Goal: Information Seeking & Learning: Find specific page/section

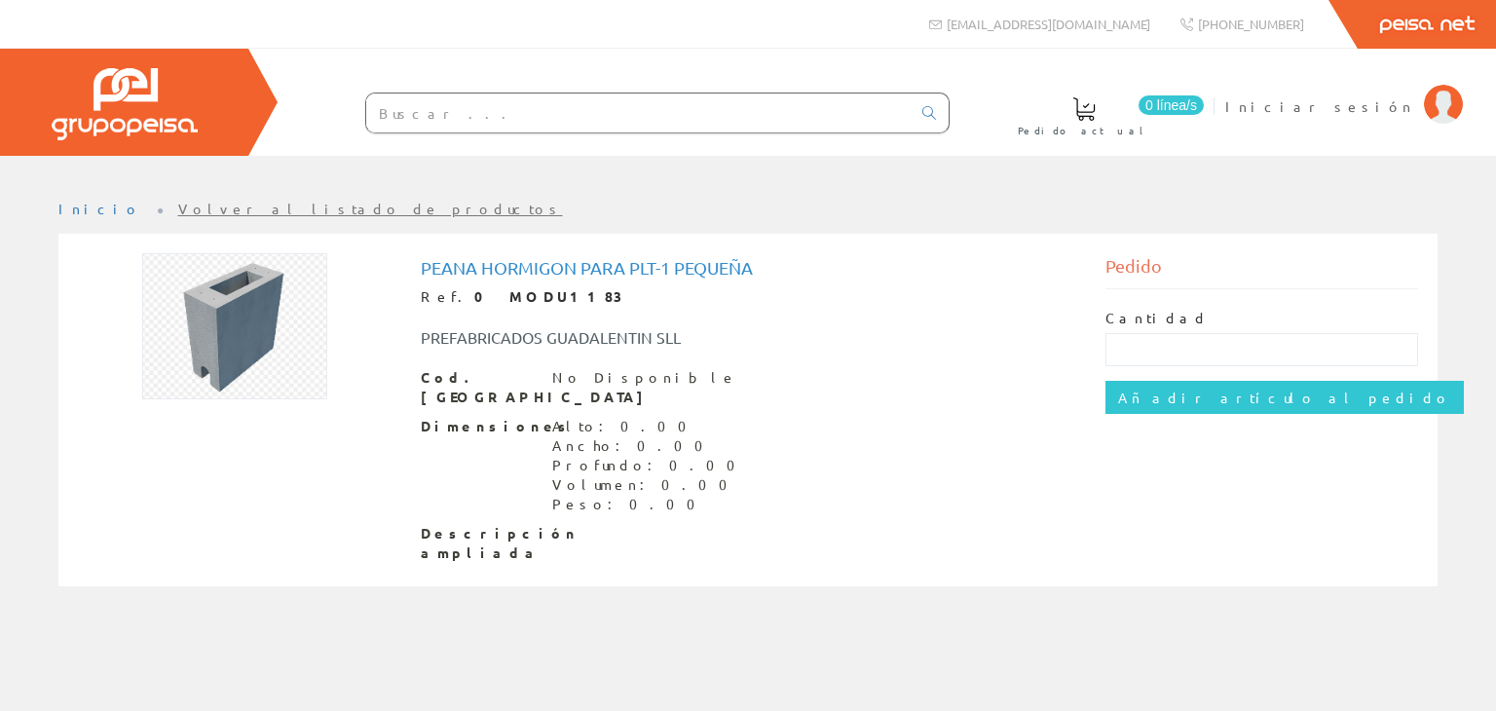
click at [222, 210] on link "Volver al listado de productos" at bounding box center [370, 209] width 385 height 18
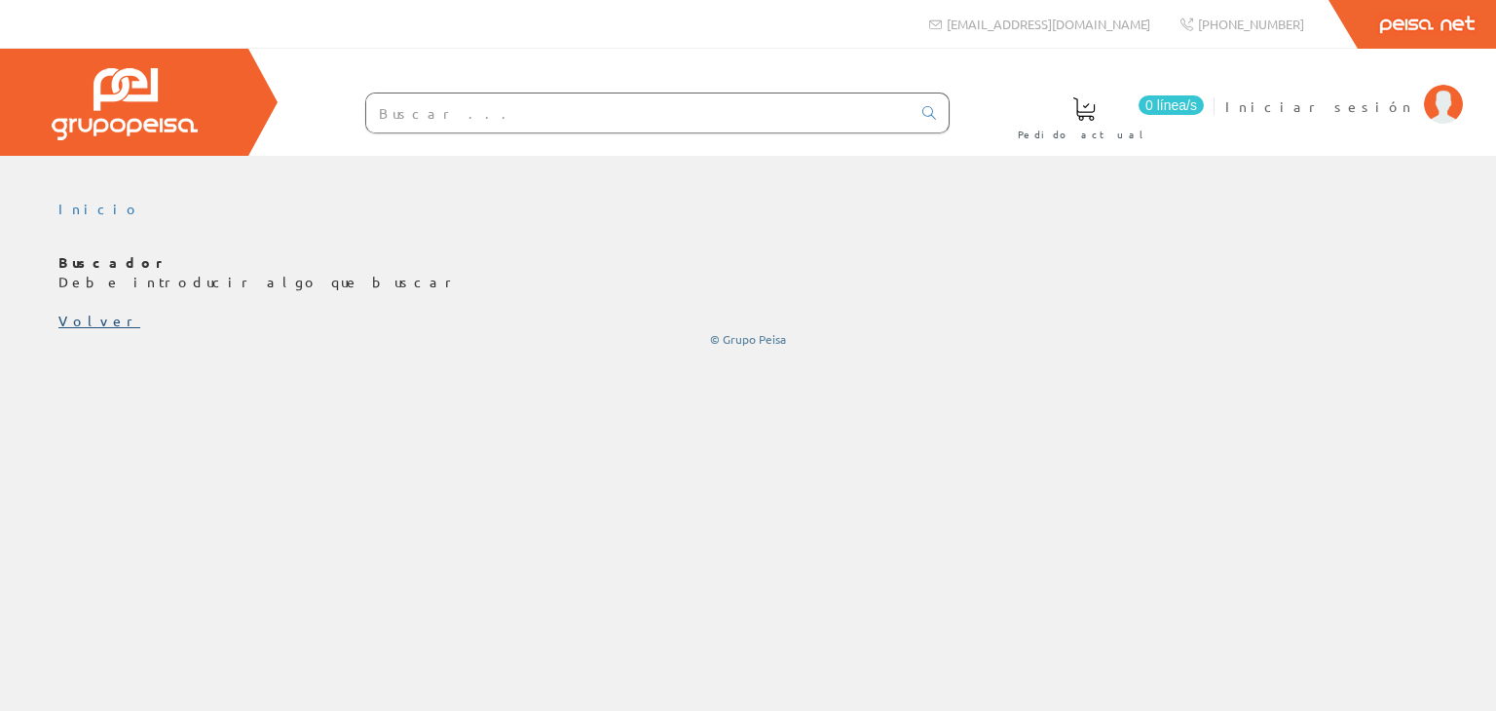
drag, startPoint x: 74, startPoint y: 318, endPoint x: 86, endPoint y: 313, distance: 12.7
click at [74, 318] on link "Volver" at bounding box center [99, 321] width 82 height 18
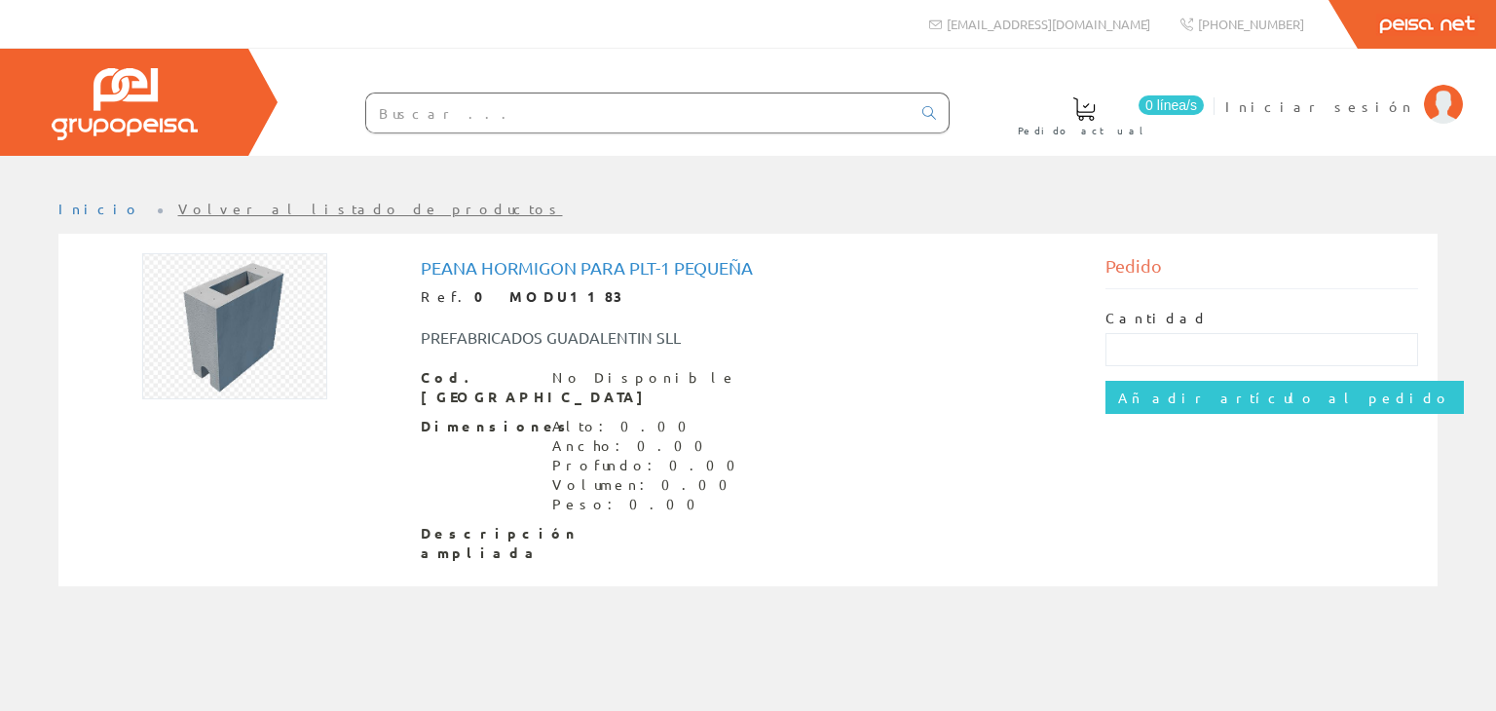
click at [466, 108] on input "text" at bounding box center [638, 113] width 544 height 39
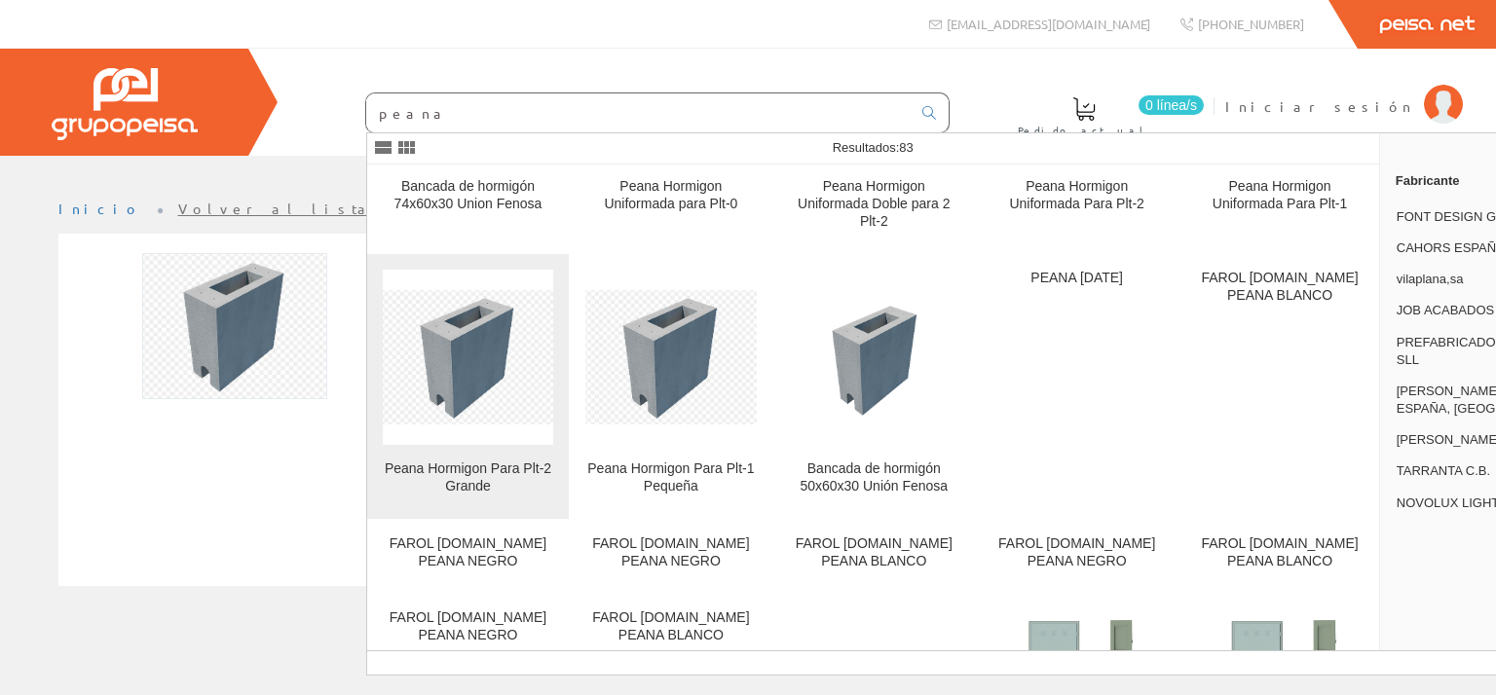
scroll to position [292, 0]
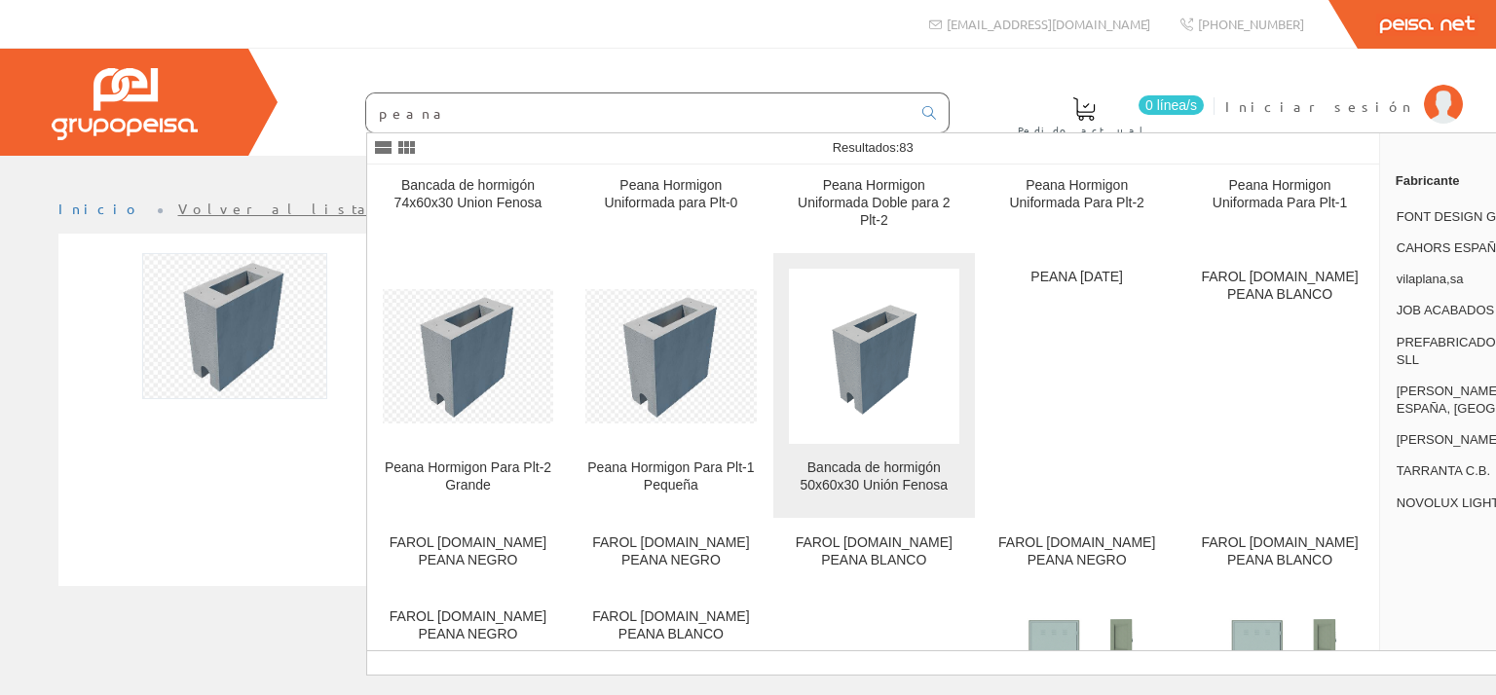
scroll to position [97, 0]
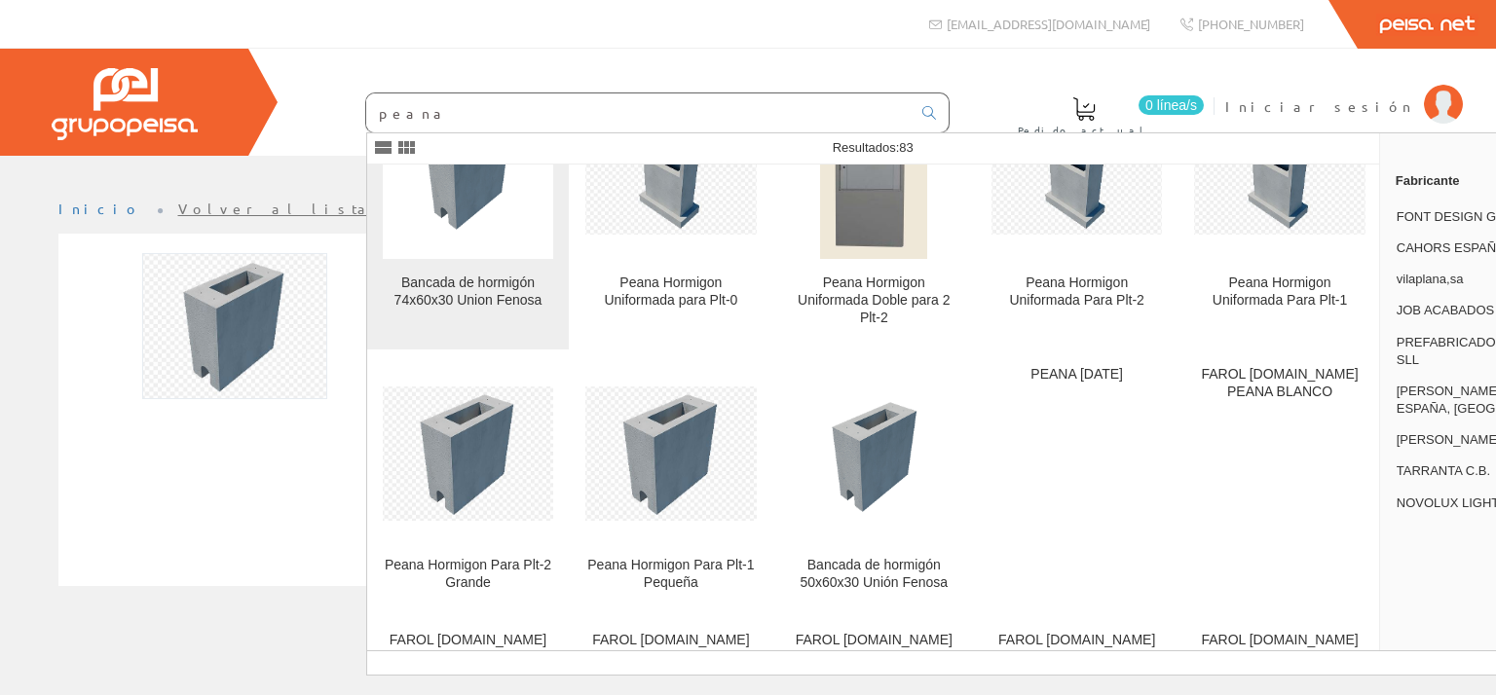
type input "peana"
click at [465, 273] on link "Bancada de hormigón 74x60x30 Union Fenosa" at bounding box center [468, 209] width 202 height 282
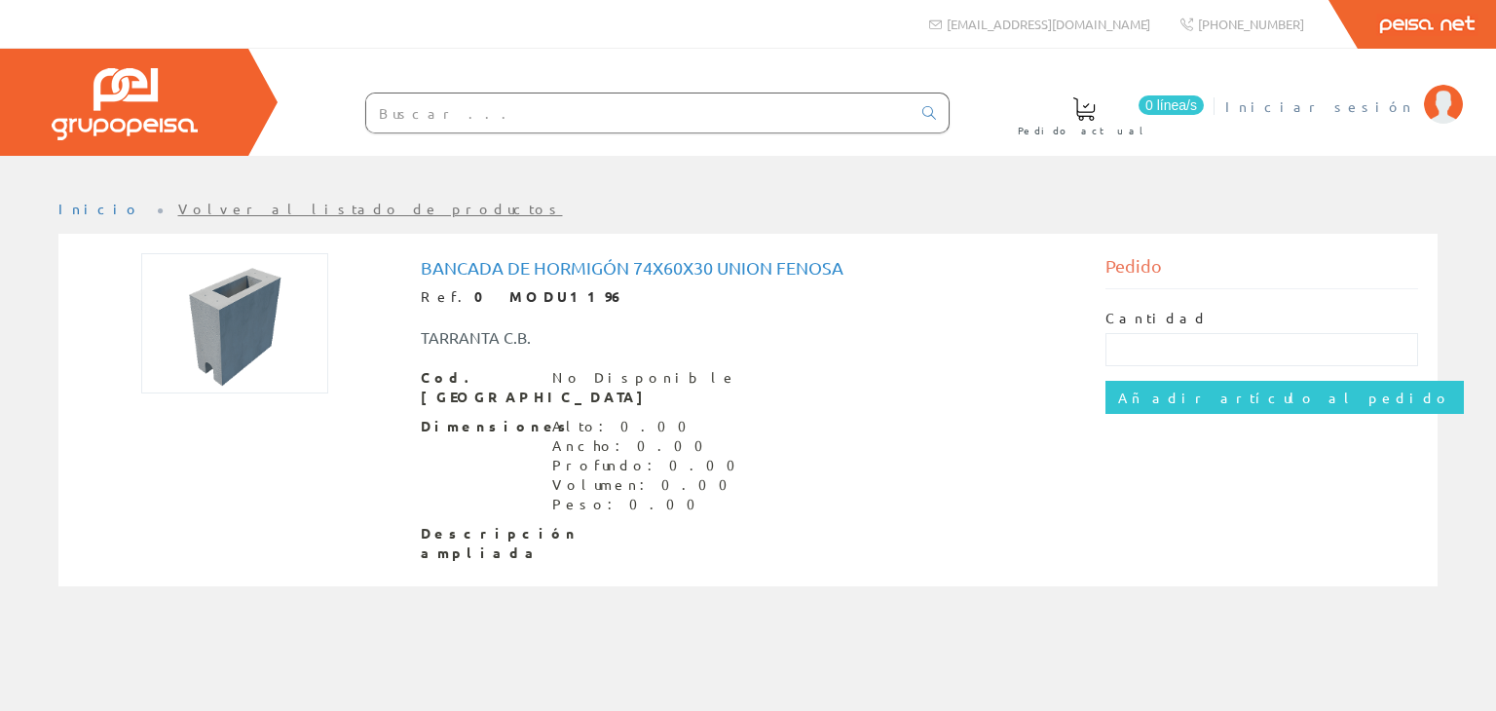
click at [1402, 108] on span "Iniciar sesión" at bounding box center [1319, 105] width 189 height 19
